Goal: Transaction & Acquisition: Book appointment/travel/reservation

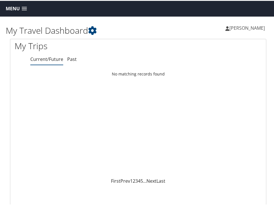
click at [26, 9] on span at bounding box center [24, 8] width 5 height 4
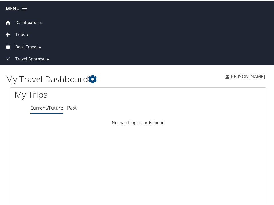
click at [26, 44] on span "Book Travel" at bounding box center [26, 46] width 22 height 6
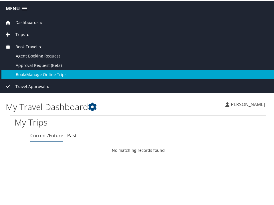
click at [33, 71] on link "Book/Manage Online Trips" at bounding box center [137, 73] width 273 height 9
